Goal: Contribute content: Add original content to the website for others to see

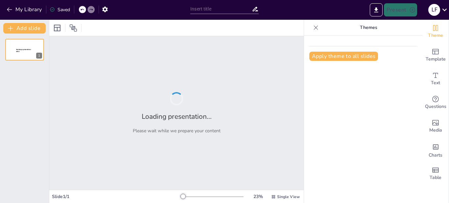
type input "Imported PRESENTACIÓN TDEA [DATE].pptx"
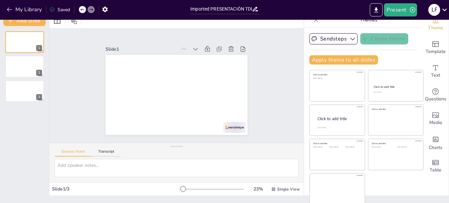
scroll to position [9, 0]
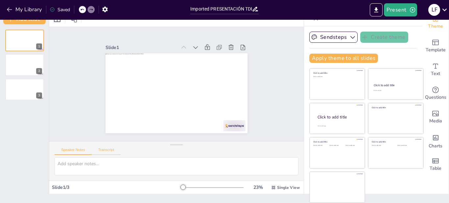
click at [107, 150] on button "Transcript" at bounding box center [106, 150] width 29 height 7
click at [71, 148] on button "Speaker Notes" at bounding box center [73, 150] width 37 height 7
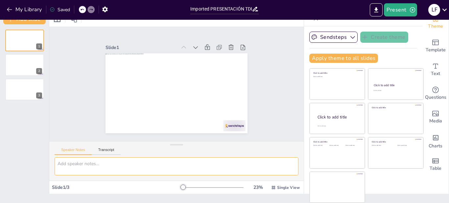
click at [70, 166] on textarea at bounding box center [177, 166] width 244 height 18
type textarea "l"
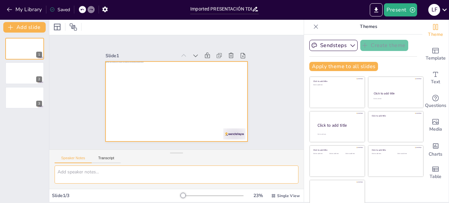
scroll to position [0, 0]
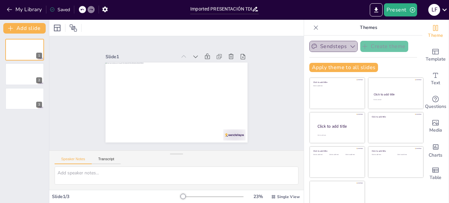
click at [318, 46] on button "Sendsteps" at bounding box center [333, 46] width 48 height 11
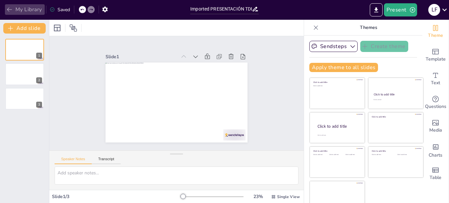
click at [9, 7] on icon "button" at bounding box center [9, 9] width 7 height 7
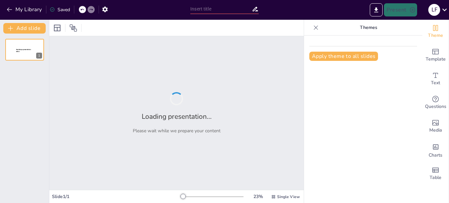
type input "El Ingeniero Ambiental en el Siglo XXI: Roles y Desafíos"
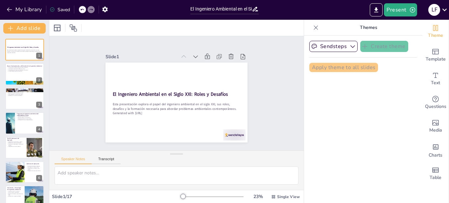
checkbox input "true"
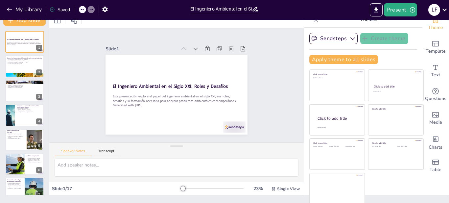
scroll to position [9, 0]
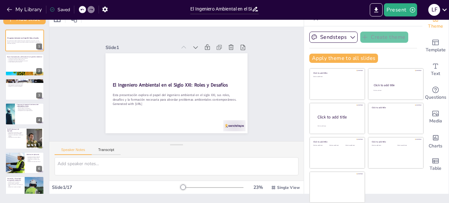
checkbox input "true"
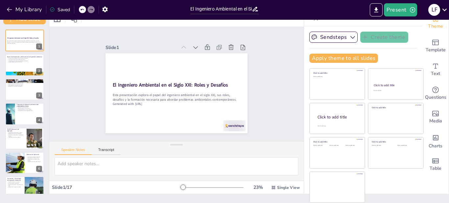
checkbox input "true"
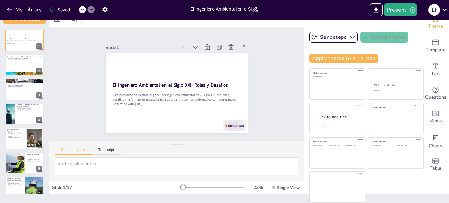
checkbox input "true"
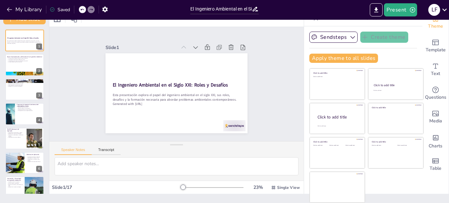
checkbox input "true"
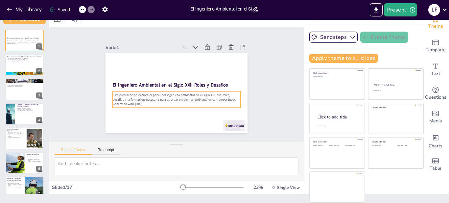
checkbox input "true"
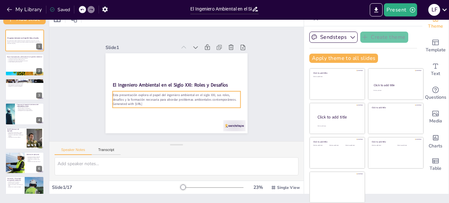
checkbox input "true"
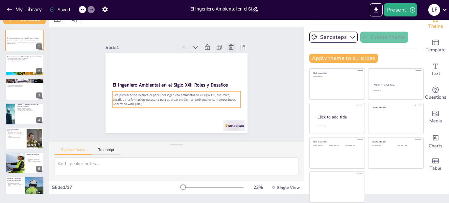
checkbox input "true"
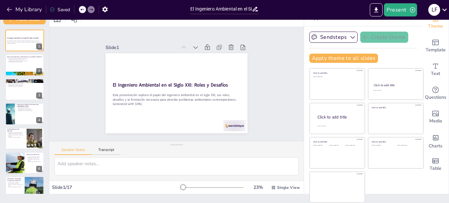
checkbox input "true"
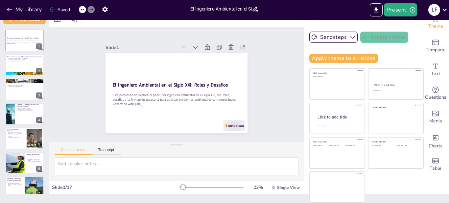
checkbox input "true"
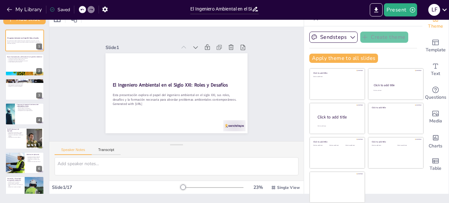
checkbox input "true"
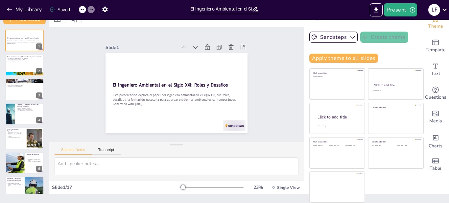
checkbox input "true"
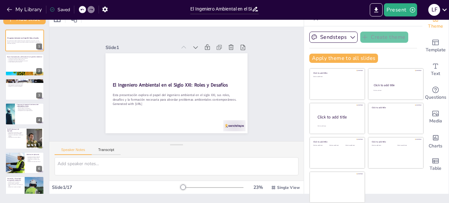
checkbox input "true"
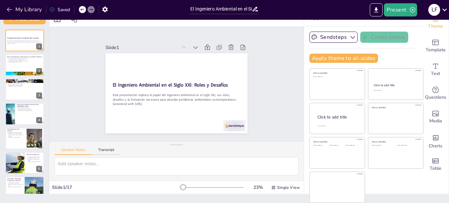
checkbox input "true"
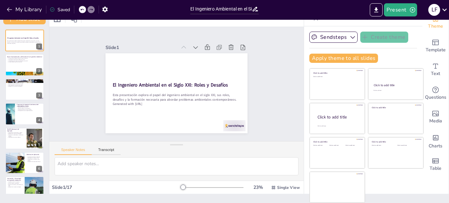
checkbox input "true"
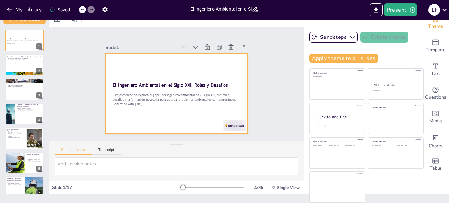
scroll to position [1, 0]
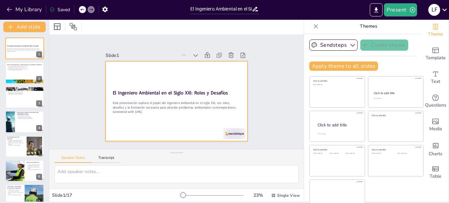
checkbox input "true"
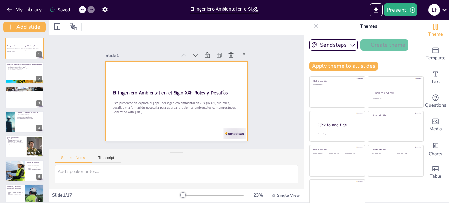
scroll to position [0, 0]
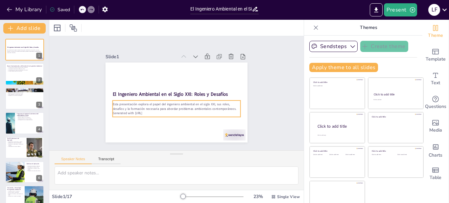
checkbox input "true"
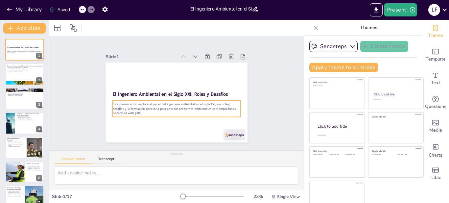
checkbox input "true"
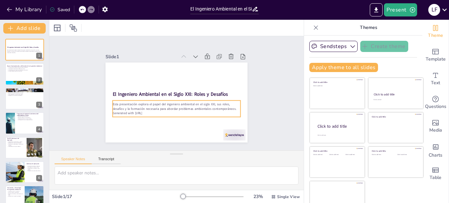
checkbox input "true"
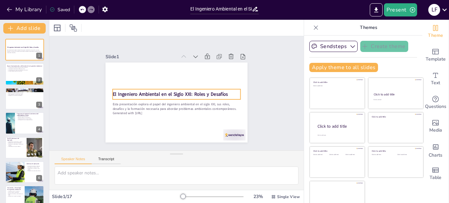
checkbox input "true"
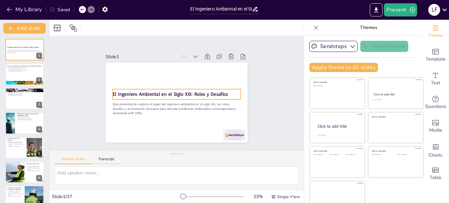
checkbox input "true"
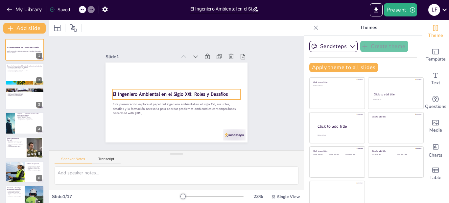
checkbox input "true"
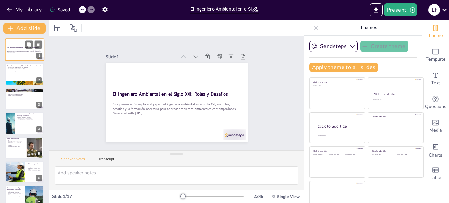
checkbox input "true"
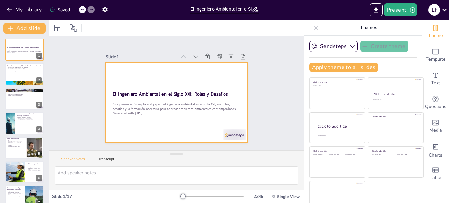
checkbox input "true"
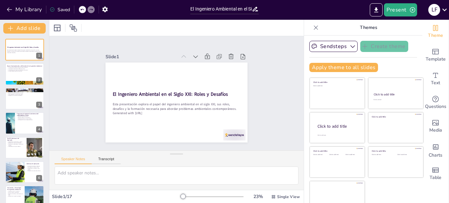
checkbox input "true"
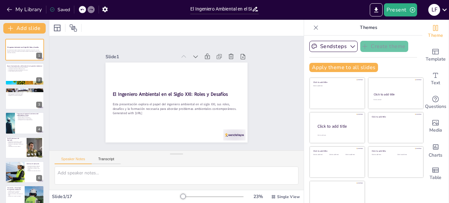
checkbox input "true"
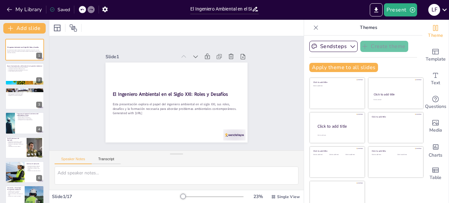
checkbox input "true"
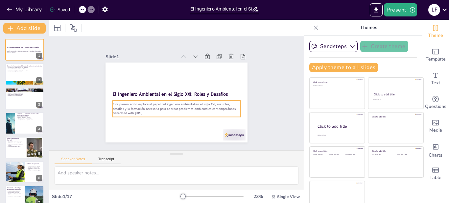
scroll to position [9, 0]
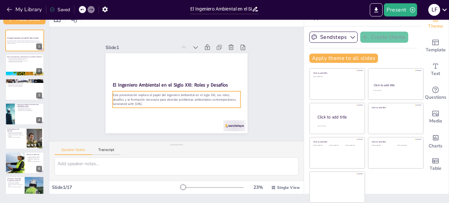
checkbox input "true"
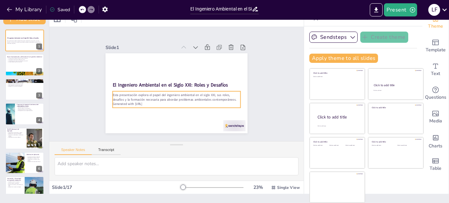
checkbox input "true"
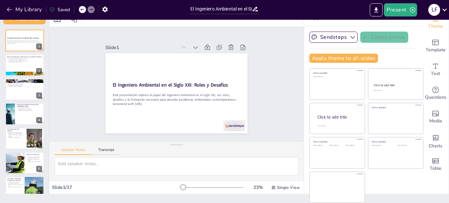
checkbox input "true"
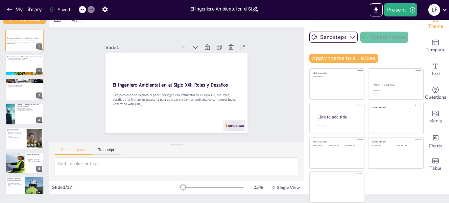
checkbox input "true"
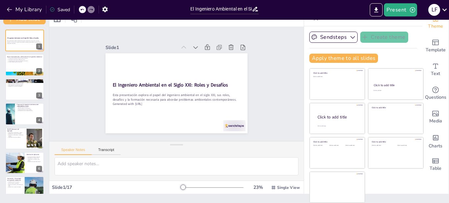
checkbox input "true"
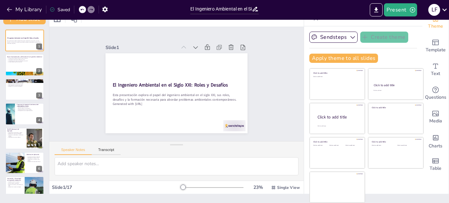
checkbox input "true"
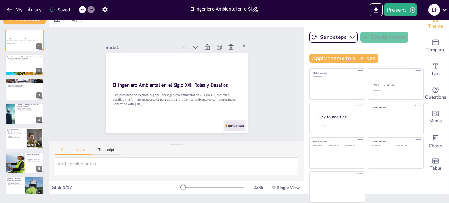
checkbox input "true"
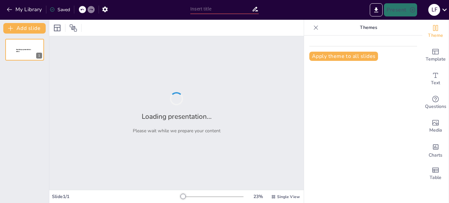
type input "El Ingeniero Ambiental en el Siglo XXI: Roles y Desafíos"
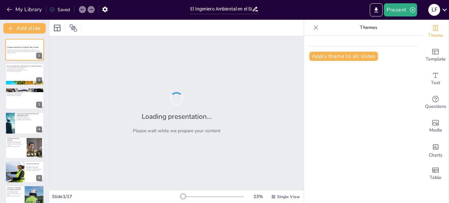
checkbox input "true"
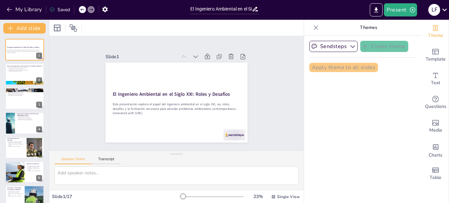
checkbox input "true"
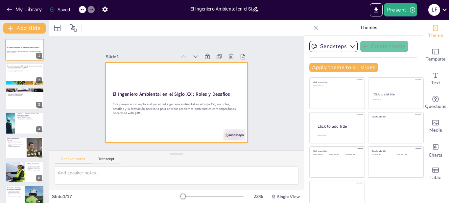
checkbox input "true"
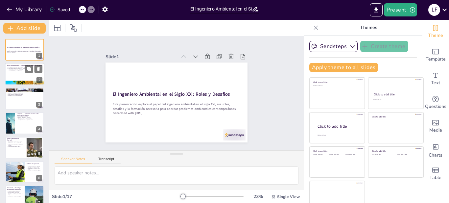
checkbox input "true"
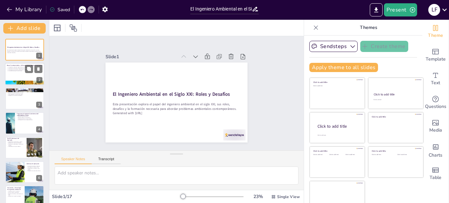
checkbox input "true"
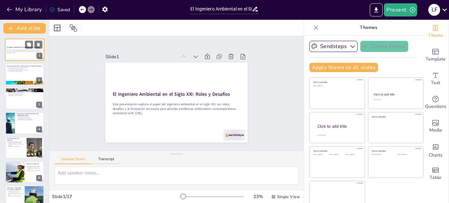
checkbox input "true"
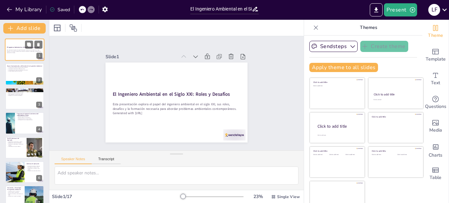
checkbox input "true"
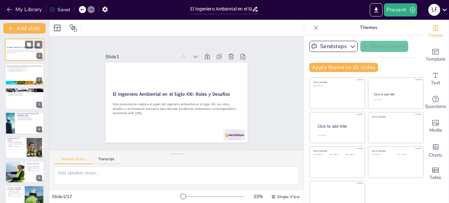
checkbox input "true"
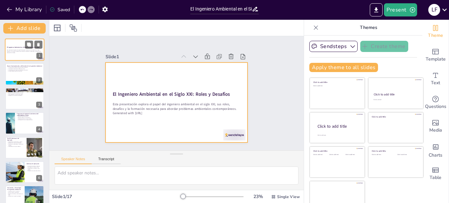
click at [15, 55] on div at bounding box center [24, 49] width 39 height 22
checkbox input "true"
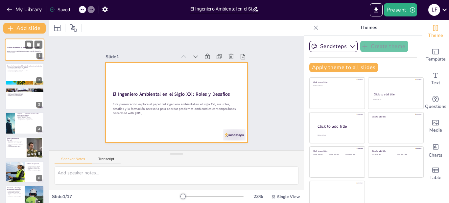
checkbox input "true"
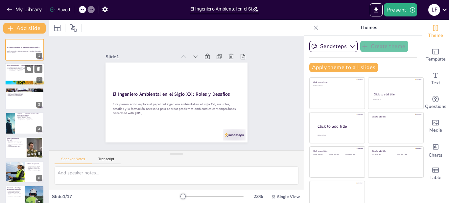
checkbox input "true"
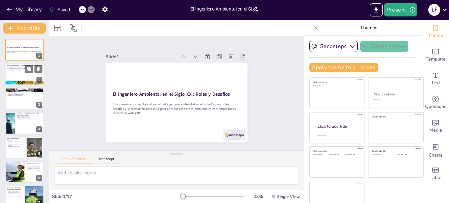
checkbox input "true"
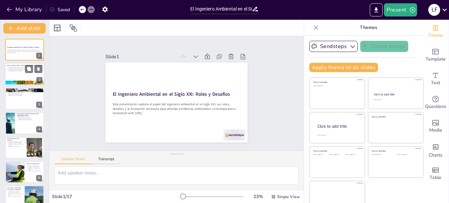
checkbox input "true"
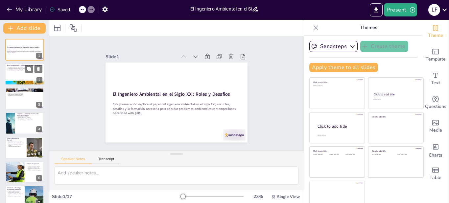
checkbox input "true"
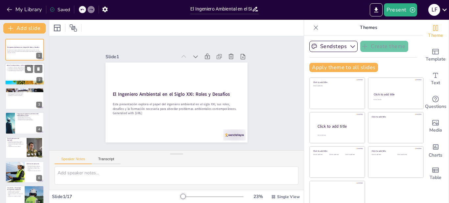
checkbox input "true"
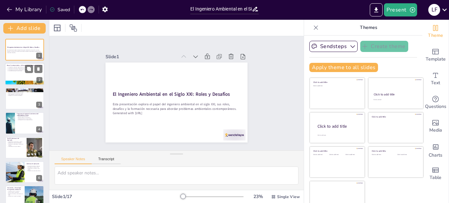
checkbox input "true"
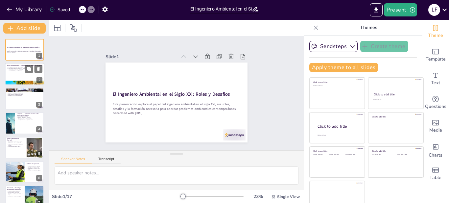
click at [18, 69] on p "La evaluación de impactos ambientales es esencial" at bounding box center [24, 69] width 35 height 1
type textarea "La interdisciplinariedad es fundamental en la ingeniería ambiental, ya que perm…"
checkbox input "true"
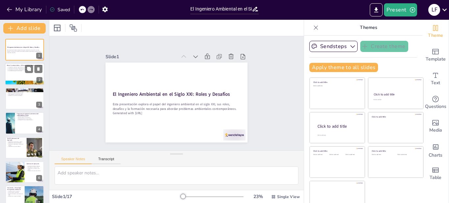
checkbox input "true"
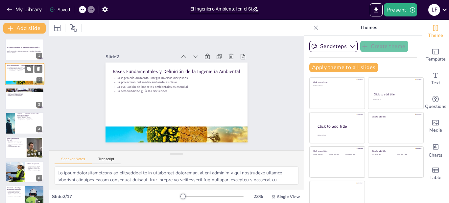
checkbox input "true"
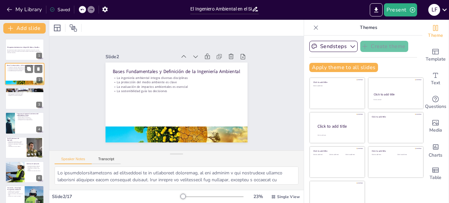
checkbox input "true"
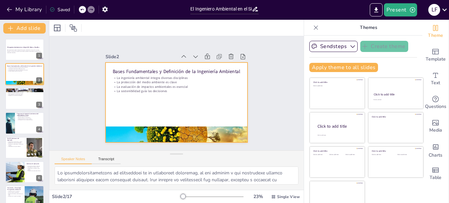
checkbox input "true"
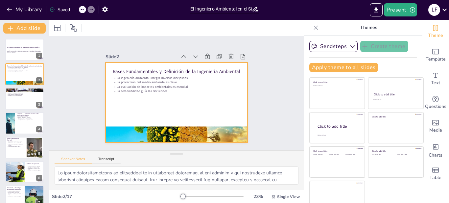
checkbox input "true"
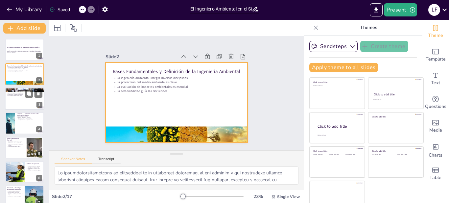
checkbox input "true"
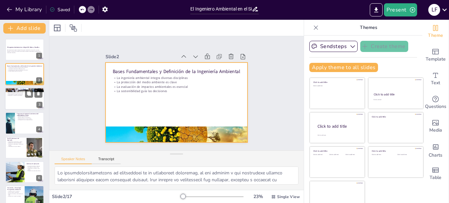
checkbox input "true"
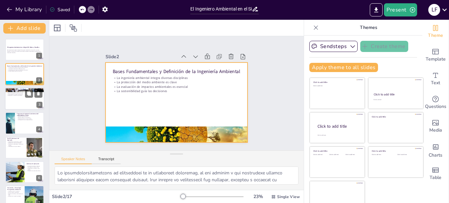
checkbox input "true"
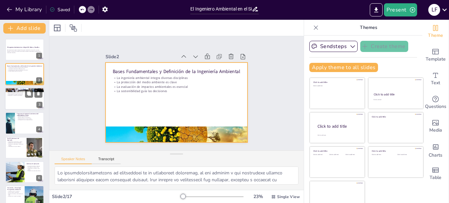
checkbox input "true"
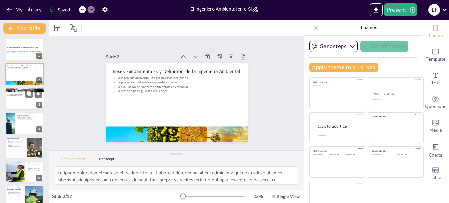
checkbox input "true"
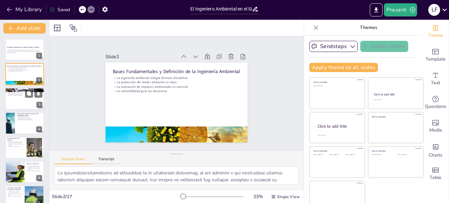
checkbox input "true"
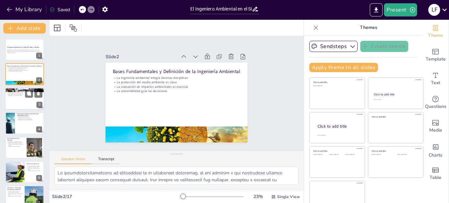
click at [18, 95] on p "Adaptación a un entorno cambiante" at bounding box center [24, 95] width 35 height 1
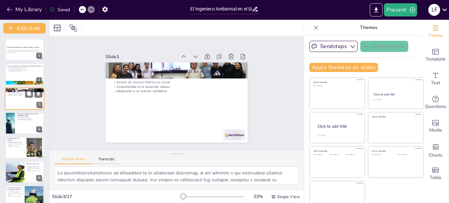
type textarea "El cambio climático es uno de los mayores retos que enfrentan los ingenieros am…"
checkbox input "true"
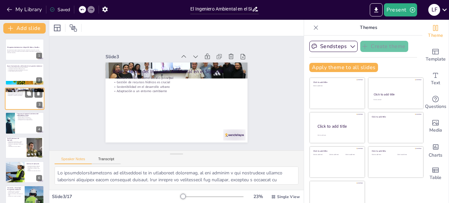
checkbox input "true"
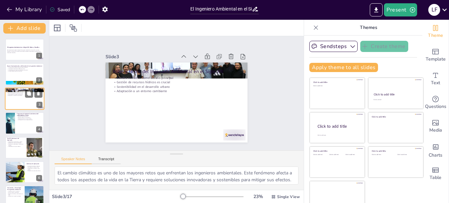
checkbox input "true"
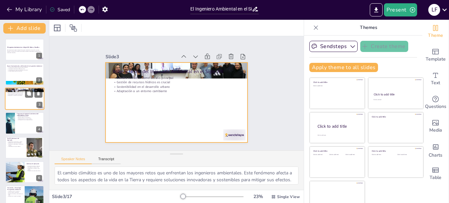
checkbox input "true"
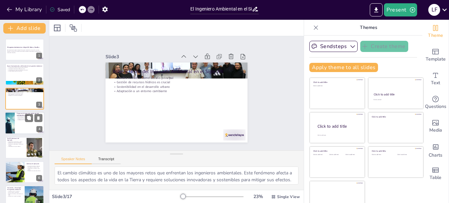
checkbox input "true"
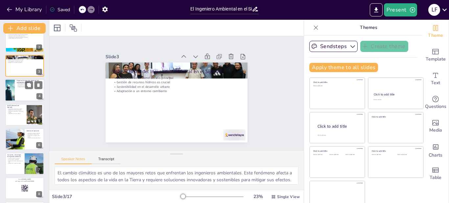
checkbox input "true"
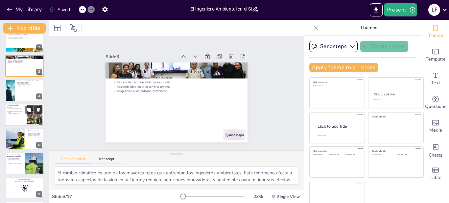
checkbox input "true"
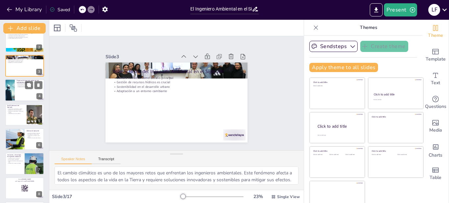
checkbox input "true"
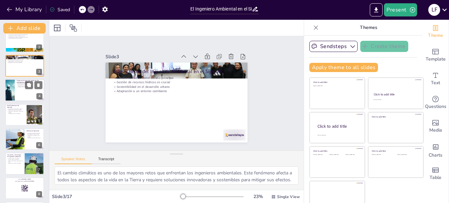
checkbox input "true"
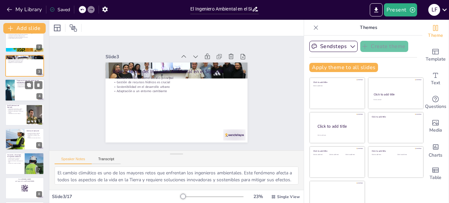
checkbox input "true"
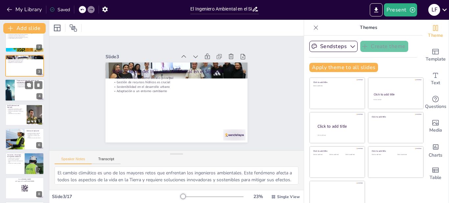
checkbox input "true"
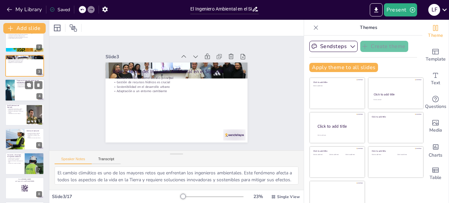
click at [14, 88] on div at bounding box center [9, 90] width 39 height 22
type textarea "La formación en el programa combina teoría y práctica, lo que permite a los est…"
checkbox input "true"
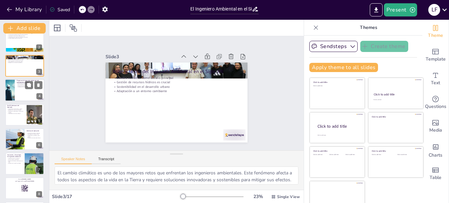
checkbox input "true"
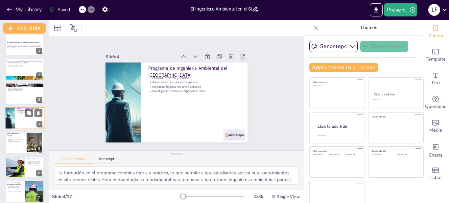
checkbox input "true"
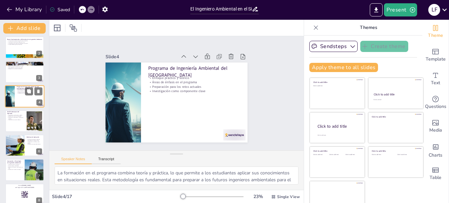
scroll to position [38, 0]
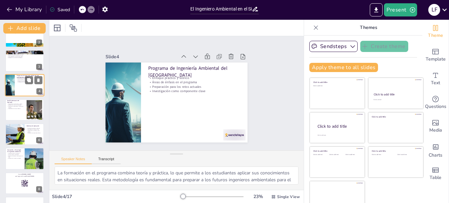
checkbox input "true"
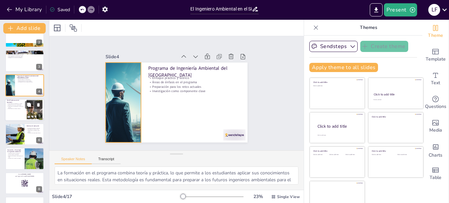
checkbox input "true"
click at [17, 110] on div at bounding box center [24, 110] width 39 height 22
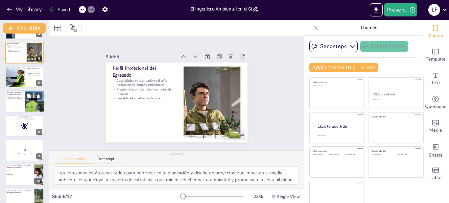
click at [17, 99] on p "Gestión de residuos y tratamiento de agua" at bounding box center [15, 99] width 16 height 2
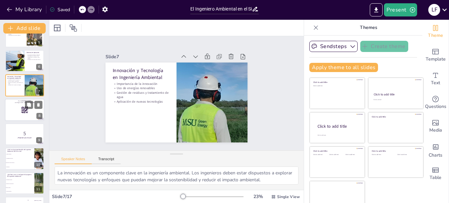
click at [17, 106] on div at bounding box center [24, 110] width 39 height 22
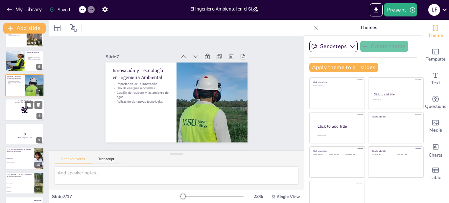
scroll to position [102, 0]
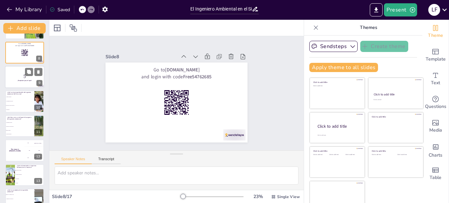
click at [16, 79] on p "¡Prepárate para el quiz!" at bounding box center [24, 80] width 35 height 2
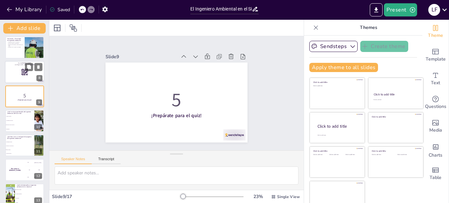
scroll to position [160, 0]
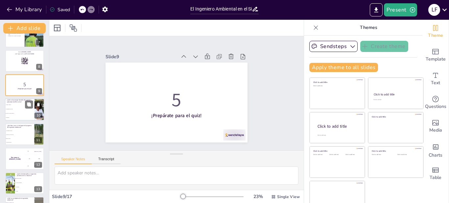
click at [21, 110] on li "Contaminación del aire" at bounding box center [20, 109] width 30 height 4
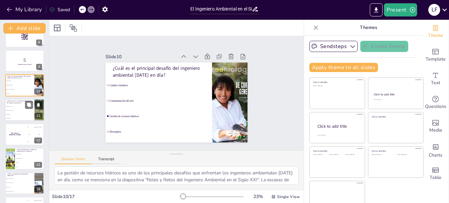
click at [21, 111] on li "Biología de conservación" at bounding box center [20, 110] width 30 height 4
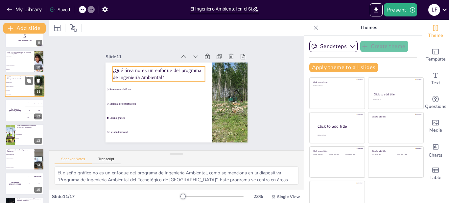
scroll to position [209, 0]
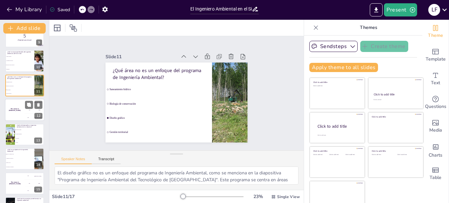
click at [21, 116] on div "The winner is Niels 🏆" at bounding box center [15, 110] width 20 height 22
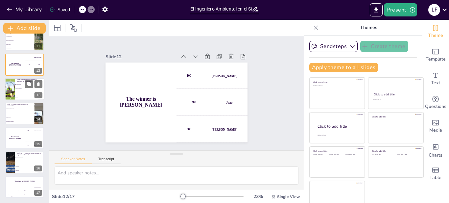
click at [16, 98] on li "Ventas" at bounding box center [30, 97] width 30 height 4
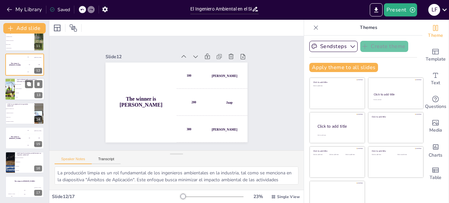
scroll to position [225, 0]
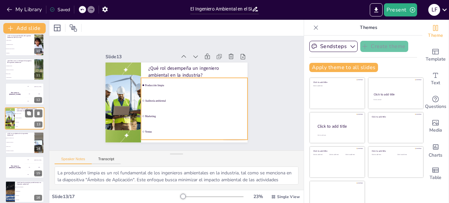
click at [16, 115] on li "Producción limpia" at bounding box center [30, 113] width 30 height 4
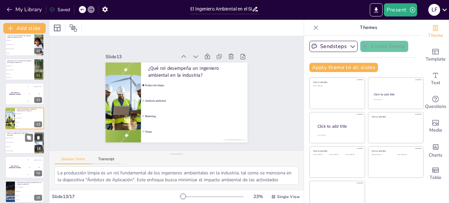
click at [17, 147] on li "Reducir costos" at bounding box center [20, 146] width 30 height 4
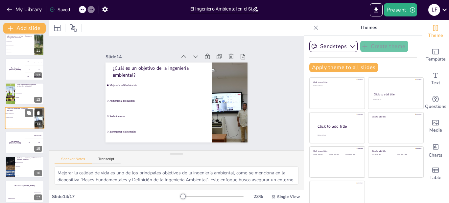
scroll to position [254, 0]
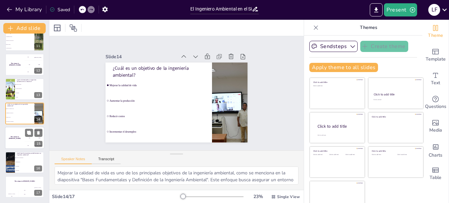
click at [16, 143] on div "The winner is Niels 🏆" at bounding box center [15, 138] width 20 height 22
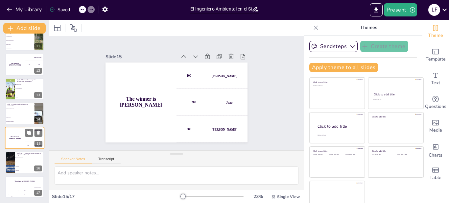
scroll to position [9, 0]
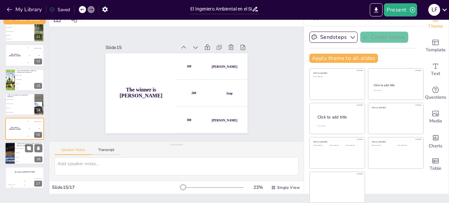
click at [16, 153] on span "Infraestructura" at bounding box center [30, 152] width 28 height 1
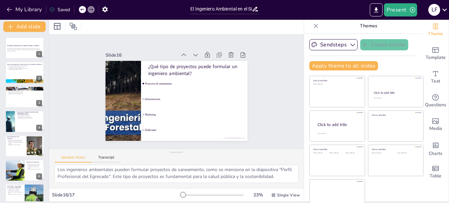
scroll to position [0, 0]
